Goal: Information Seeking & Learning: Learn about a topic

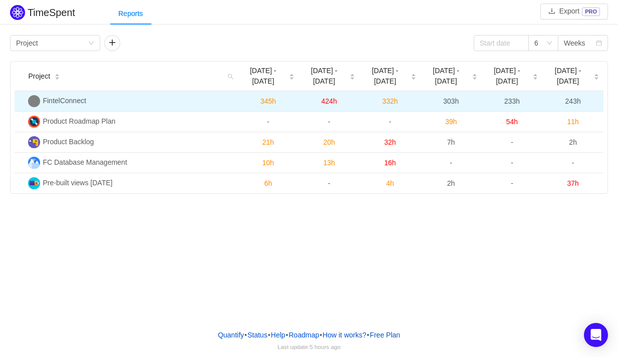
click at [77, 97] on span "FintelConnect" at bounding box center [64, 101] width 43 height 8
click at [517, 97] on span "233h" at bounding box center [512, 101] width 16 height 8
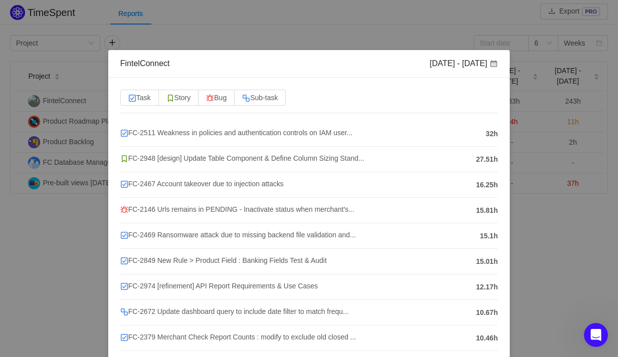
scroll to position [6, 0]
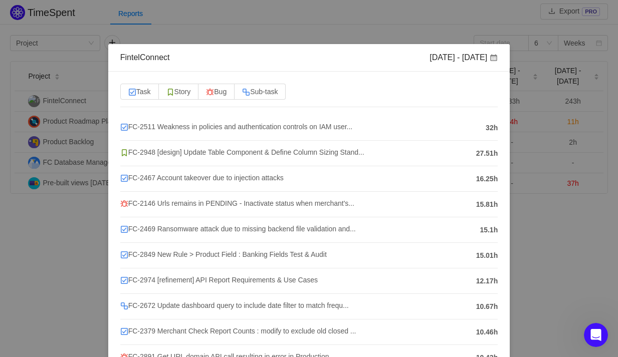
click at [190, 25] on div "FintelConnect Sep 1 - 7 Task Story Bug Sub-task FC-2511 Weakness in policies an…" at bounding box center [309, 178] width 618 height 357
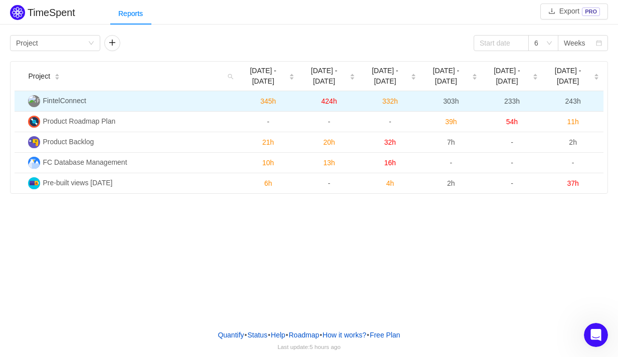
click at [508, 97] on span "233h" at bounding box center [512, 101] width 16 height 8
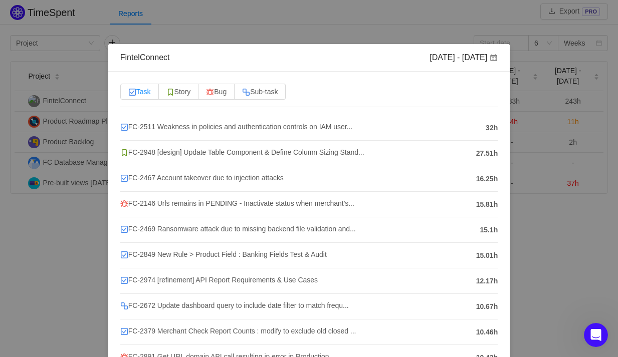
click at [148, 92] on span "Task" at bounding box center [139, 92] width 23 height 8
click at [128, 94] on input "Task" at bounding box center [128, 94] width 0 height 0
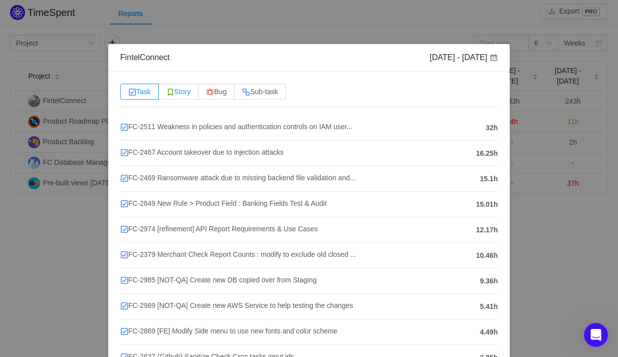
click at [184, 92] on span "Story" at bounding box center [178, 92] width 25 height 8
click at [166, 94] on input "Story" at bounding box center [166, 94] width 0 height 0
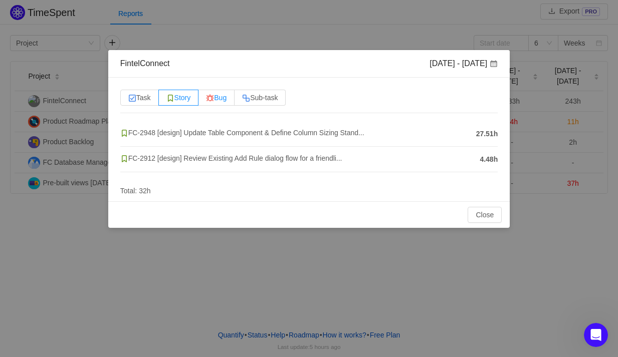
click at [226, 95] on span "Bug" at bounding box center [216, 98] width 21 height 8
click at [206, 100] on input "Bug" at bounding box center [206, 100] width 0 height 0
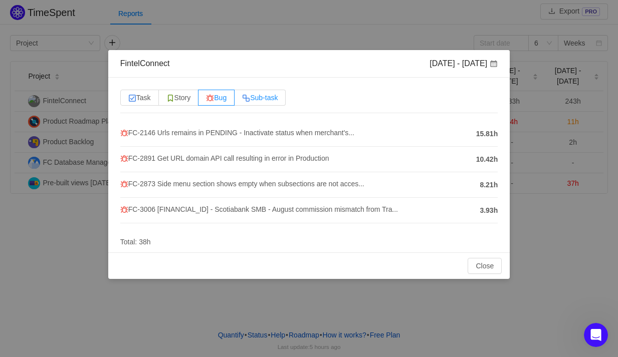
click at [260, 100] on span "Sub-task" at bounding box center [260, 98] width 36 height 8
click at [242, 100] on input "Sub-task" at bounding box center [242, 100] width 0 height 0
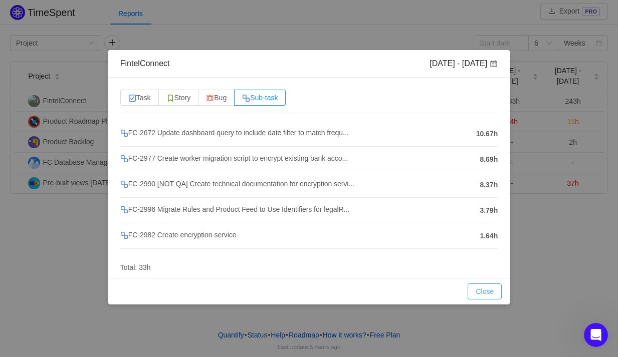
click at [482, 293] on button "Close" at bounding box center [485, 292] width 34 height 16
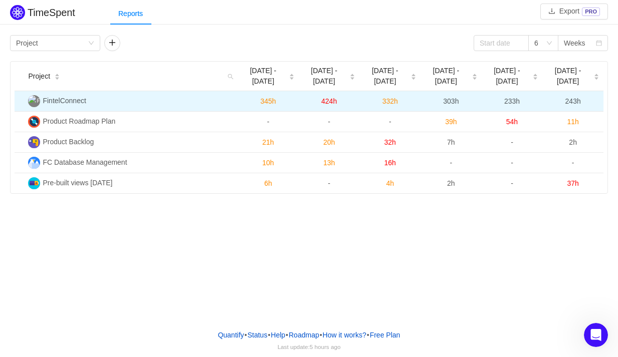
click at [58, 97] on span "FintelConnect" at bounding box center [64, 101] width 43 height 8
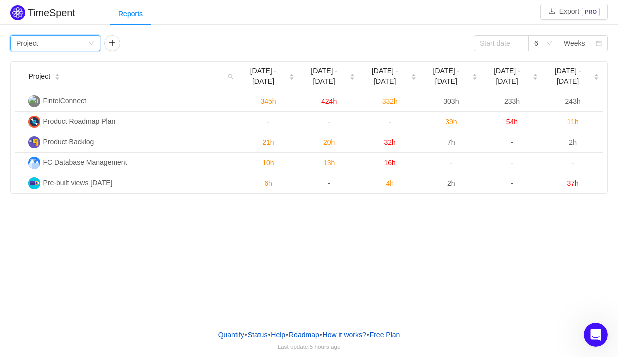
click at [83, 40] on div "Group by Project" at bounding box center [52, 43] width 72 height 15
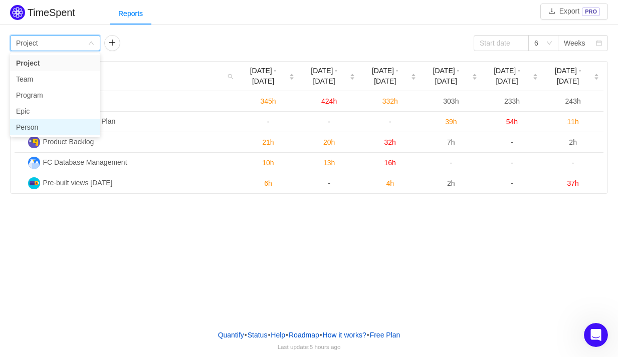
click at [22, 126] on li "Person" at bounding box center [55, 127] width 90 height 16
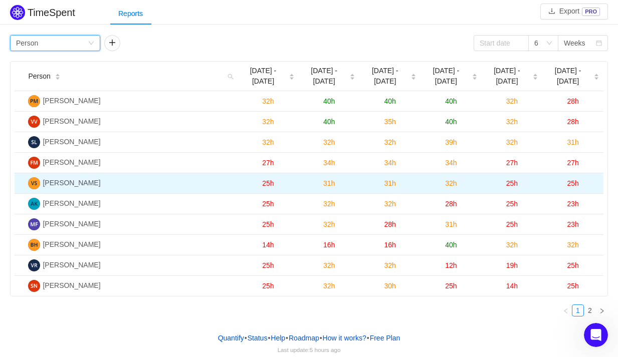
click at [512, 179] on span "25h" at bounding box center [512, 183] width 12 height 8
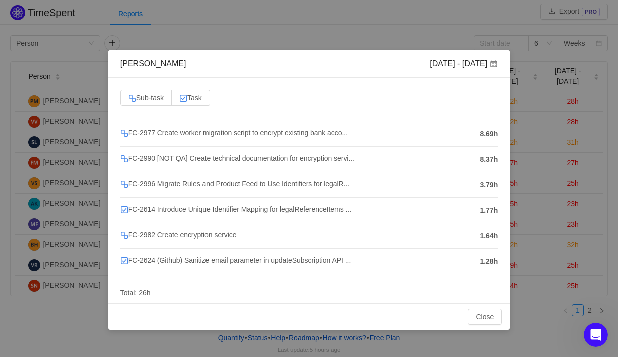
click at [495, 64] on span at bounding box center [494, 64] width 8 height 8
click at [493, 65] on span at bounding box center [494, 64] width 8 height 8
click at [481, 65] on div "Sep 1 - 7" at bounding box center [464, 63] width 68 height 11
click at [481, 322] on button "Close" at bounding box center [485, 317] width 34 height 16
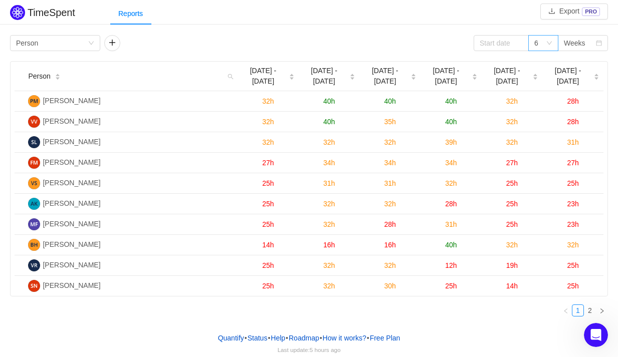
click at [551, 47] on div "6" at bounding box center [543, 43] width 30 height 16
click at [469, 335] on div "Quantify • Status • Help • Roadmap • How it works? • Free Plan Last update: 5 h…" at bounding box center [309, 343] width 618 height 36
click at [590, 305] on link "2" at bounding box center [589, 310] width 11 height 11
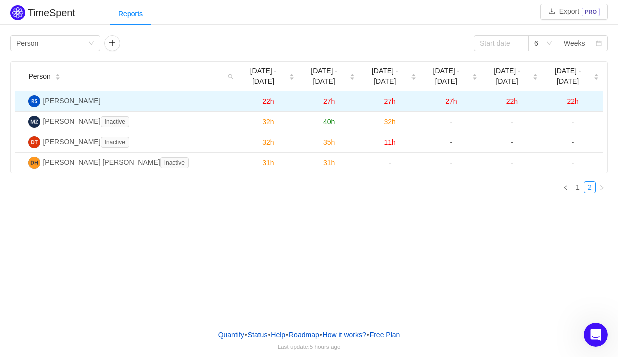
click at [573, 97] on span "22h" at bounding box center [573, 101] width 12 height 8
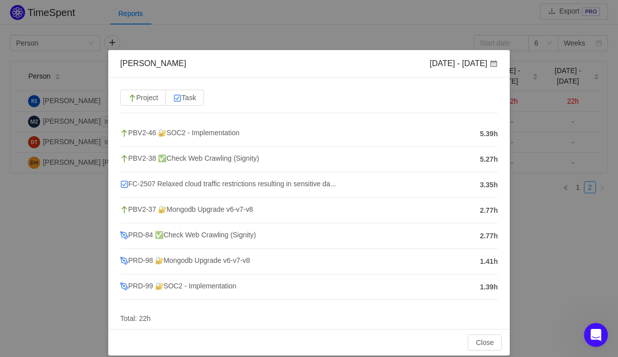
scroll to position [7, 0]
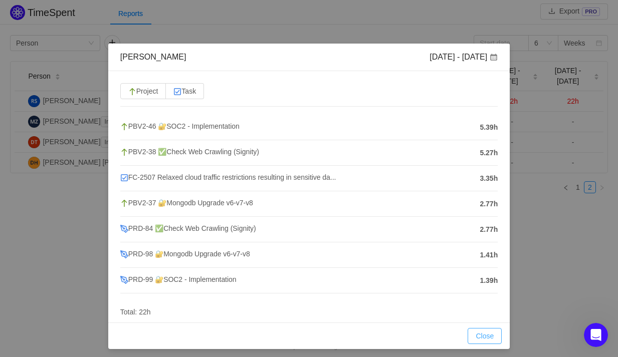
click at [488, 332] on button "Close" at bounding box center [485, 336] width 34 height 16
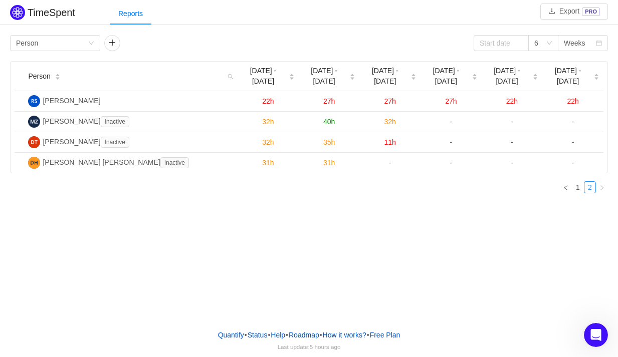
scroll to position [0, 0]
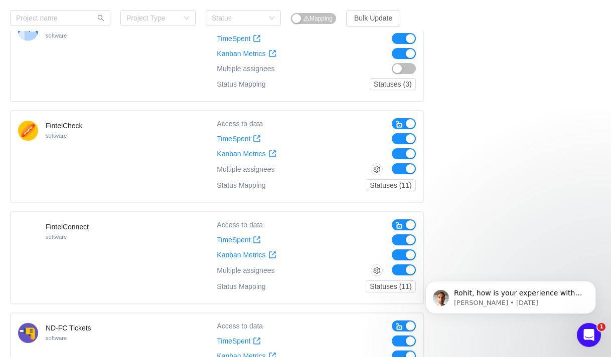
scroll to position [184, 0]
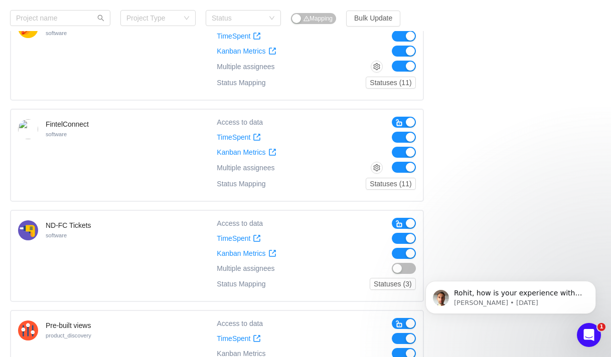
click at [397, 226] on span "button" at bounding box center [399, 224] width 8 height 8
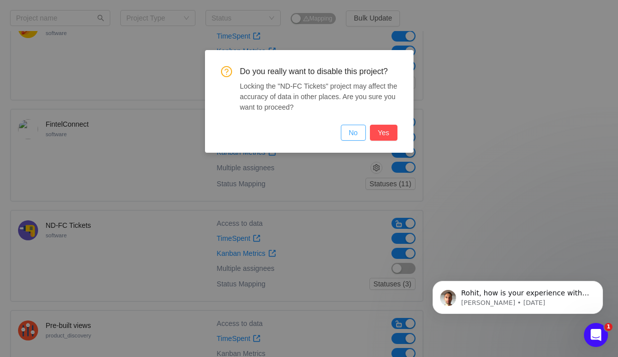
click at [350, 137] on button "No" at bounding box center [353, 133] width 25 height 16
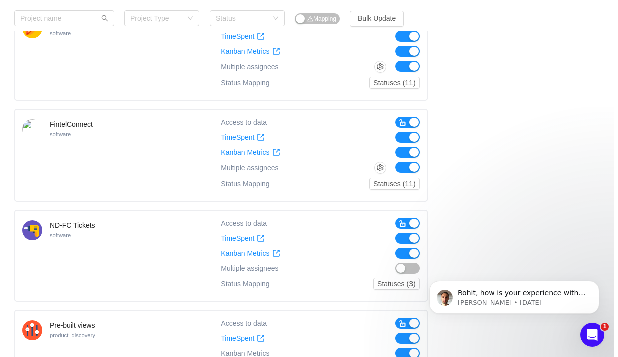
scroll to position [191, 0]
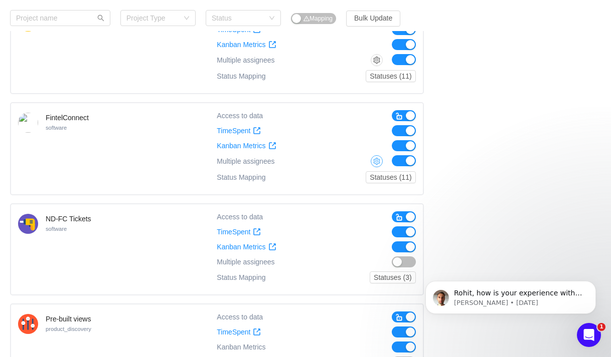
click at [374, 162] on button "button" at bounding box center [376, 161] width 12 height 12
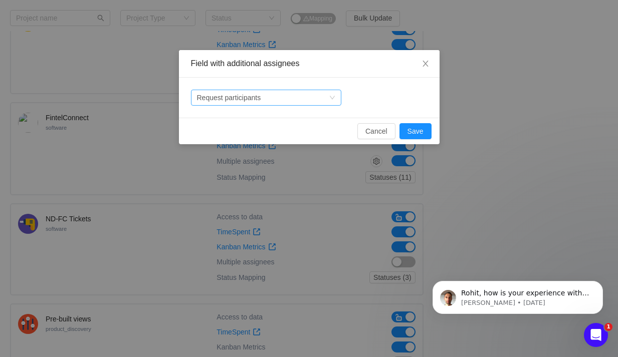
click at [250, 104] on div "Request participants" at bounding box center [229, 97] width 64 height 15
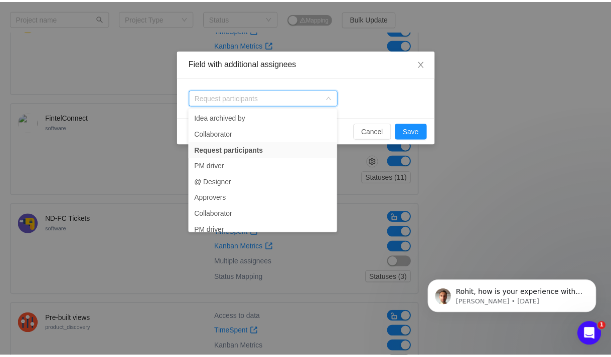
scroll to position [0, 0]
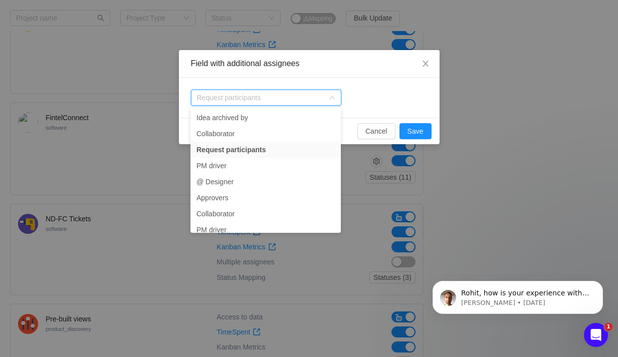
click at [393, 83] on div "Select a field Request participants" at bounding box center [309, 98] width 261 height 40
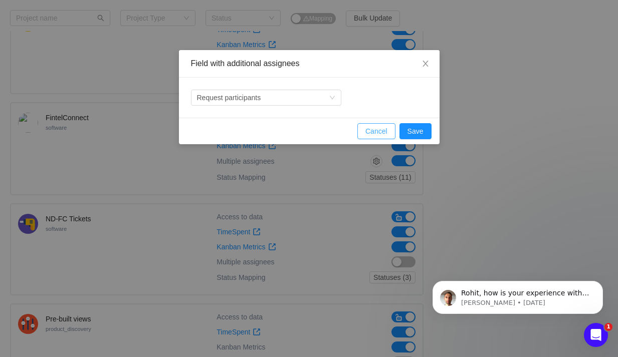
click at [376, 133] on button "Cancel" at bounding box center [376, 131] width 38 height 16
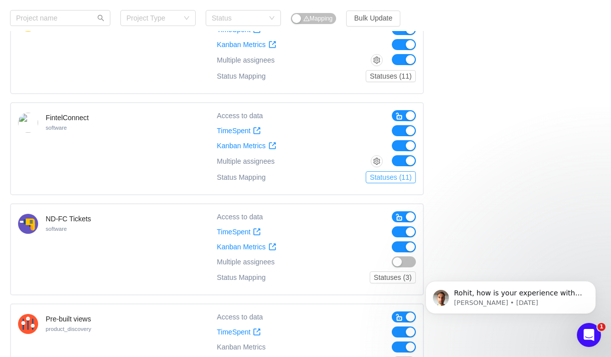
click at [373, 177] on button "Statuses (11)" at bounding box center [390, 177] width 50 height 12
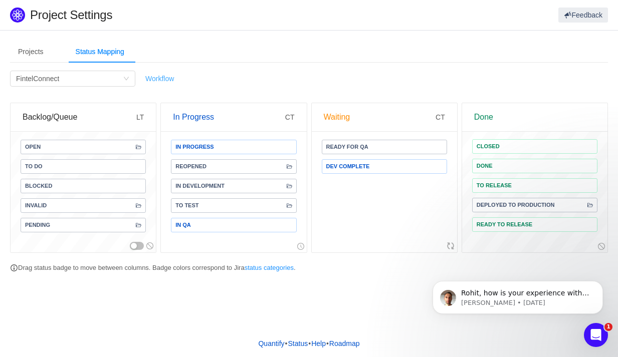
click at [159, 82] on link "Workflow" at bounding box center [159, 79] width 29 height 8
click at [36, 52] on div "Projects" at bounding box center [31, 52] width 42 height 23
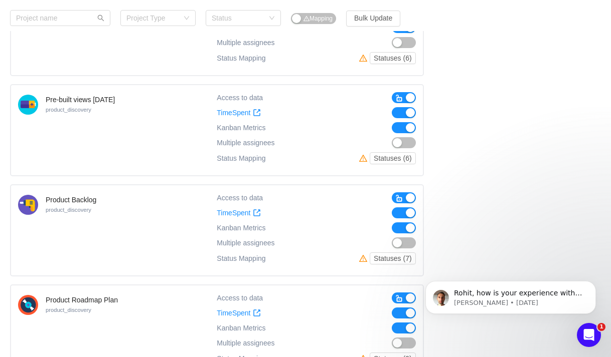
scroll to position [676, 0]
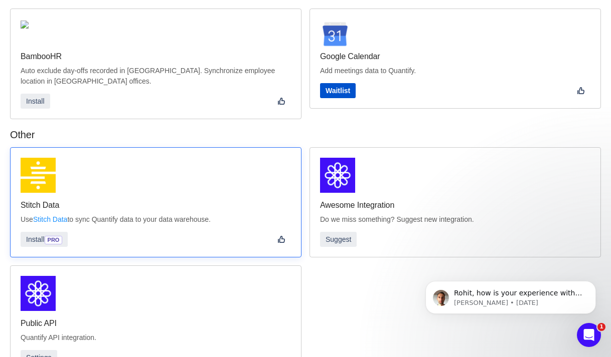
scroll to position [326, 0]
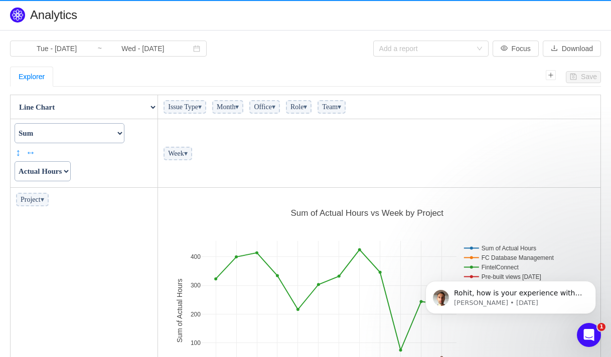
scroll to position [230, 436]
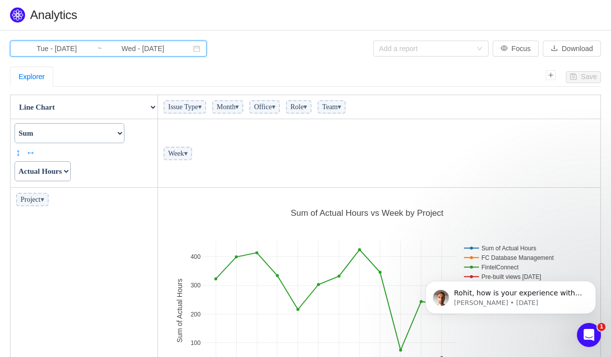
click at [186, 49] on span "Tue - [DATE] ~ Wed - [DATE]" at bounding box center [108, 49] width 196 height 16
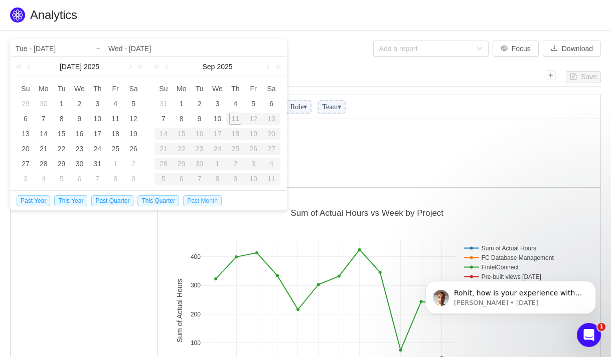
click at [199, 201] on span "Past Month" at bounding box center [202, 200] width 39 height 11
type input "Fri - Aug 01, 2025"
type input "Sun - Aug 31, 2025"
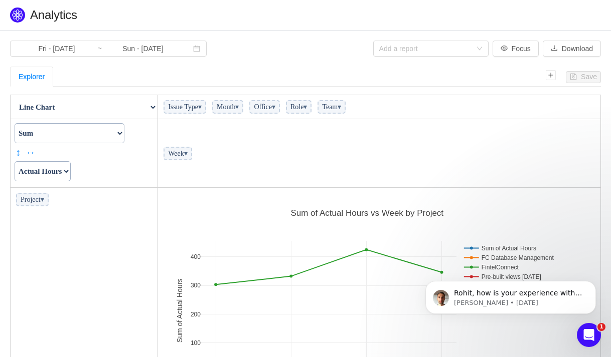
click at [175, 74] on div "Explorer" at bounding box center [277, 77] width 535 height 20
click at [199, 103] on span "Issue Type ▾" at bounding box center [184, 107] width 43 height 14
click at [201, 108] on span "Issue Type ▾" at bounding box center [184, 107] width 43 height 14
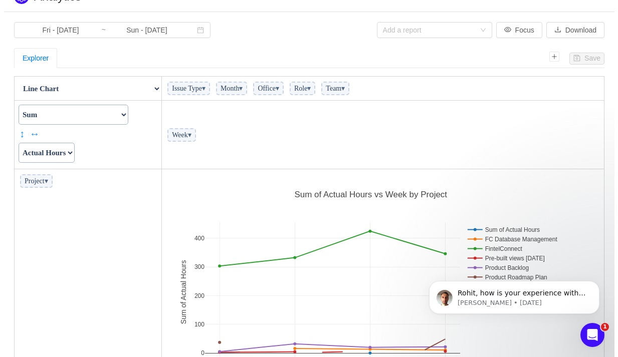
scroll to position [0, 0]
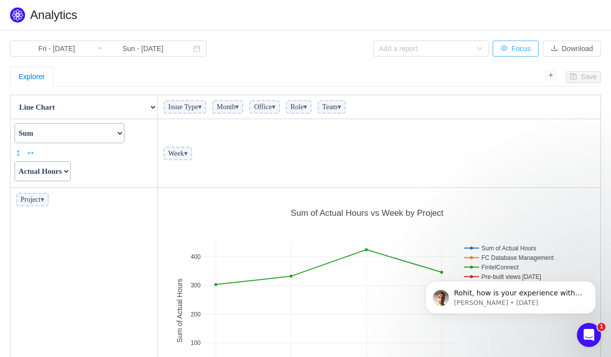
click at [501, 46] on button "Focus" at bounding box center [515, 49] width 46 height 16
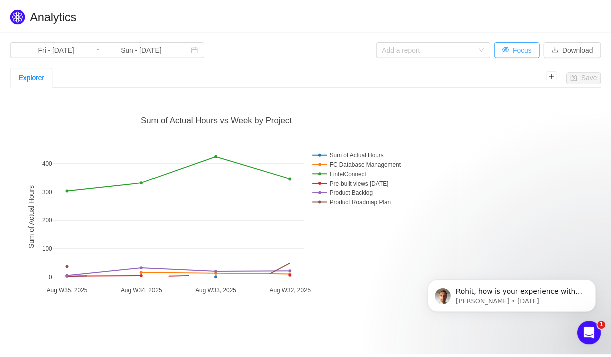
scroll to position [230, 592]
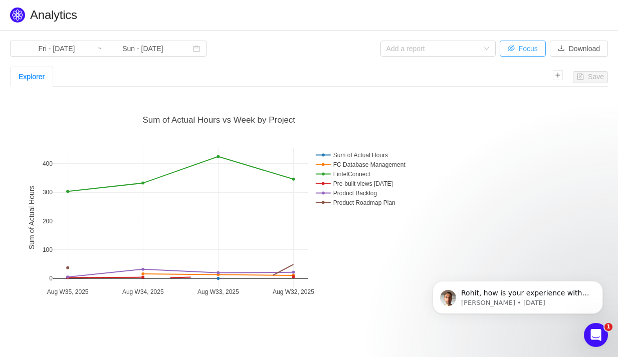
click at [513, 46] on button "Focus" at bounding box center [523, 49] width 46 height 16
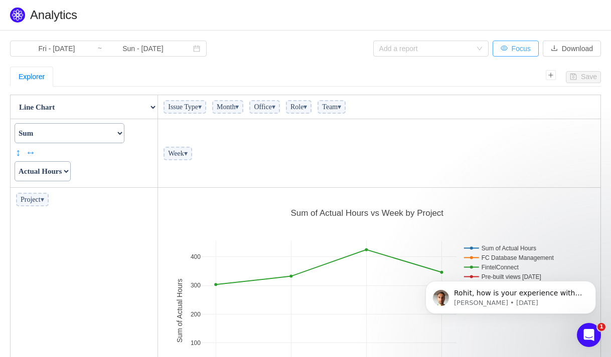
scroll to position [230, 436]
click at [196, 110] on span "Issue Type ▾" at bounding box center [184, 107] width 43 height 14
click at [345, 107] on span "Team ▾" at bounding box center [331, 107] width 28 height 14
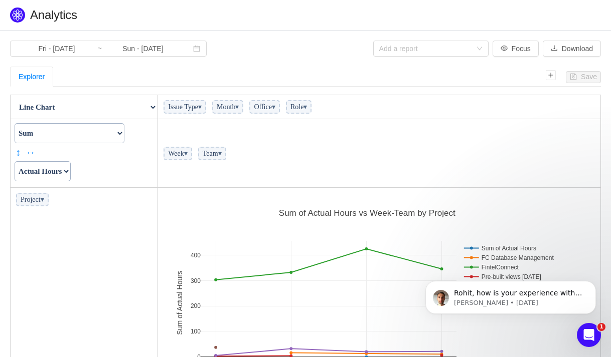
click at [222, 155] on span "▾" at bounding box center [220, 154] width 4 height 8
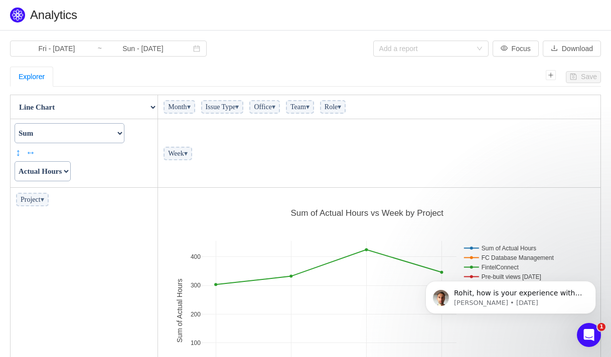
click at [44, 200] on span "▾" at bounding box center [43, 200] width 4 height 8
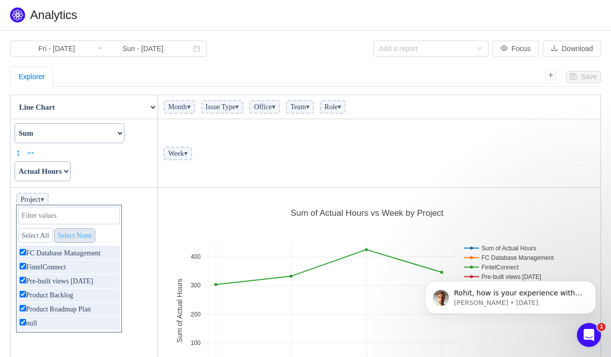
click at [79, 235] on link "Select None" at bounding box center [74, 236] width 41 height 15
checkbox input "false"
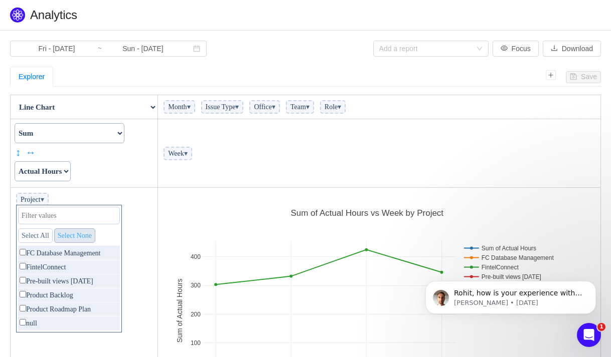
checkbox input "false"
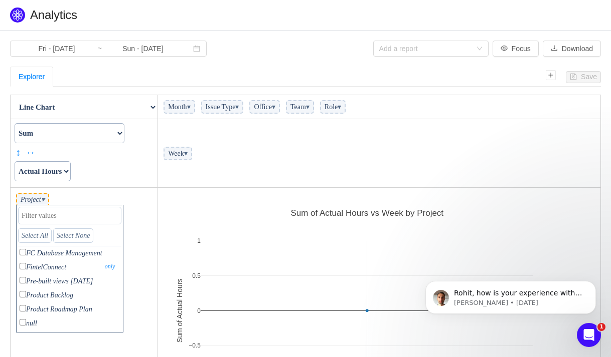
click at [24, 268] on input "checkbox" at bounding box center [23, 266] width 7 height 7
checkbox input "true"
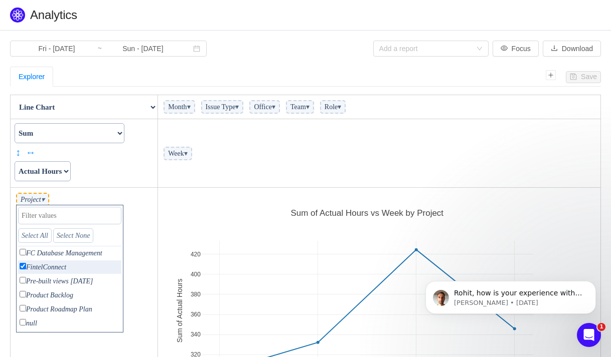
click at [245, 168] on td "Week ▾" at bounding box center [379, 153] width 443 height 69
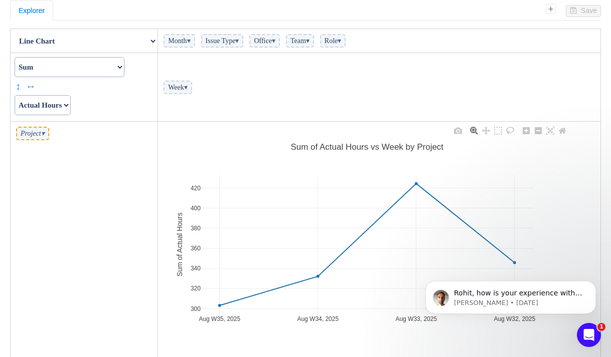
scroll to position [98, 0]
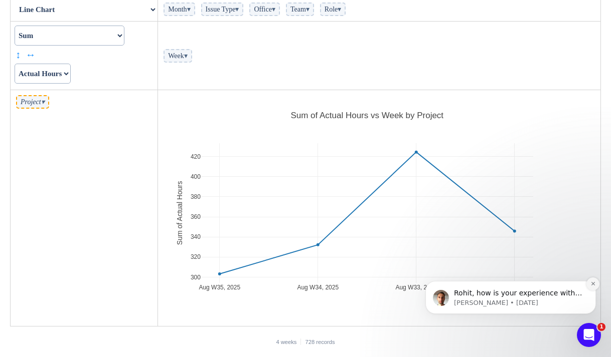
click at [593, 283] on icon "Dismiss notification" at bounding box center [592, 284] width 4 height 4
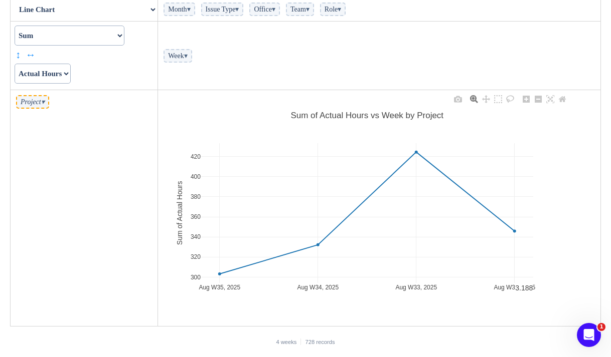
click at [508, 305] on div "Aug W35, 2025 Aug W34, 2025 Aug W33, 2025 Aug W32, 2025 300 320 340 360 380 400…" at bounding box center [367, 208] width 412 height 230
click at [471, 96] on icon at bounding box center [474, 99] width 8 height 8
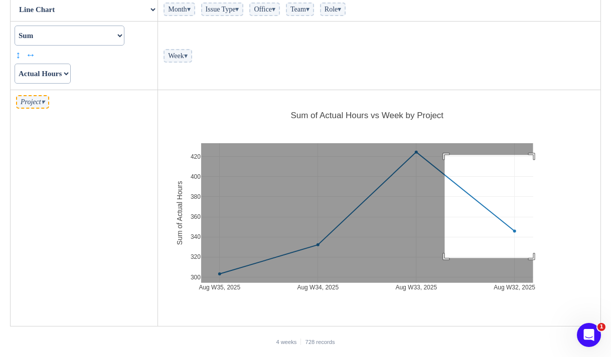
drag, startPoint x: 445, startPoint y: 155, endPoint x: 536, endPoint y: 258, distance: 137.8
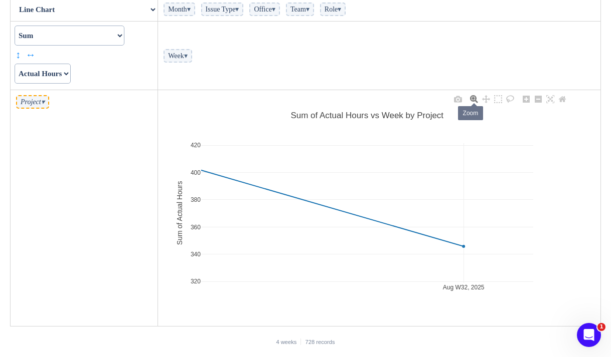
click at [473, 102] on icon at bounding box center [474, 99] width 8 height 8
click at [482, 99] on icon at bounding box center [486, 99] width 8 height 8
click at [476, 100] on icon at bounding box center [474, 99] width 8 height 8
click at [475, 100] on icon at bounding box center [474, 99] width 8 height 8
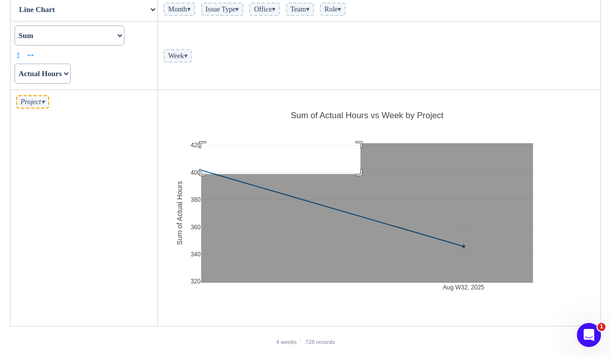
drag, startPoint x: 360, startPoint y: 174, endPoint x: 193, endPoint y: 135, distance: 171.4
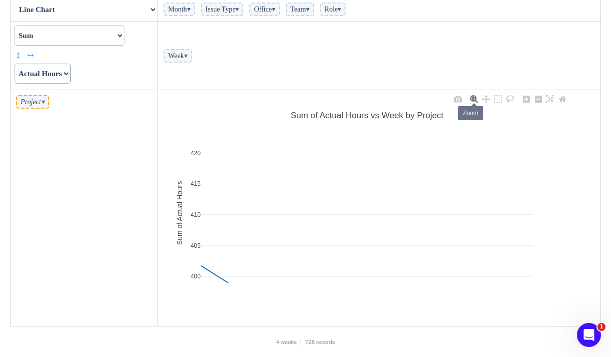
click at [473, 100] on icon at bounding box center [474, 99] width 8 height 8
click at [481, 101] on link at bounding box center [486, 100] width 12 height 12
drag, startPoint x: 381, startPoint y: 214, endPoint x: 491, endPoint y: 210, distance: 109.9
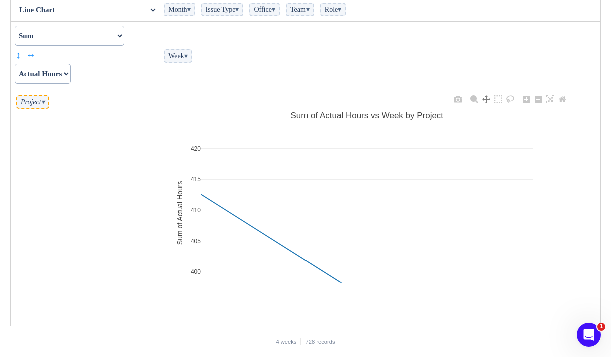
drag, startPoint x: 319, startPoint y: 224, endPoint x: 410, endPoint y: 248, distance: 93.9
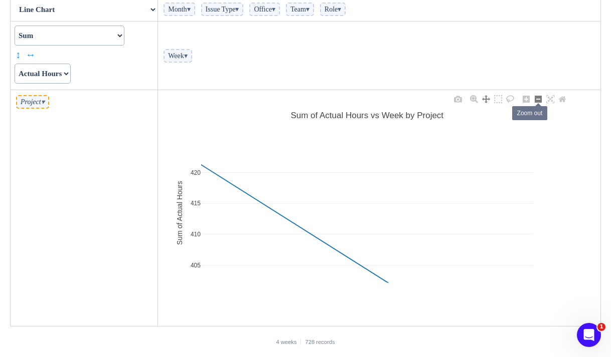
click at [534, 99] on icon at bounding box center [537, 99] width 7 height 7
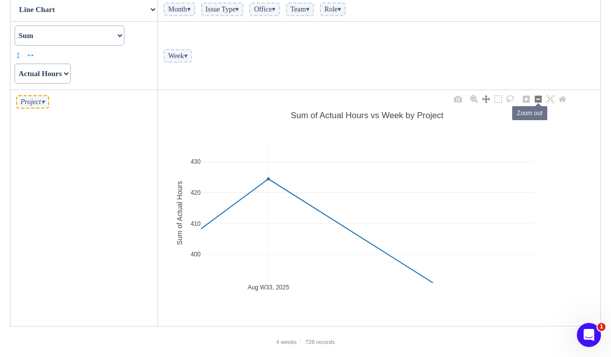
click at [534, 99] on icon at bounding box center [537, 99] width 7 height 7
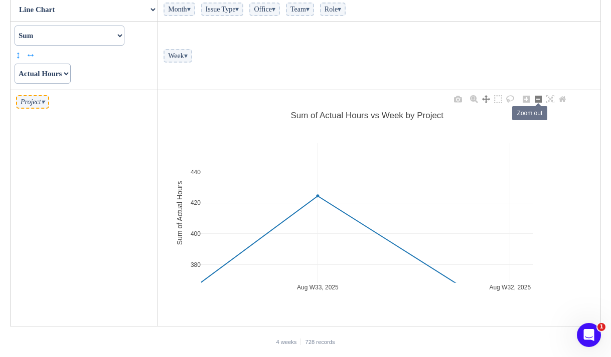
click at [534, 99] on icon at bounding box center [537, 99] width 7 height 7
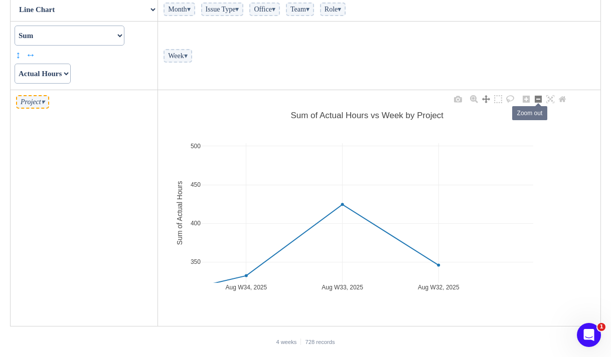
click at [534, 99] on icon at bounding box center [537, 99] width 7 height 7
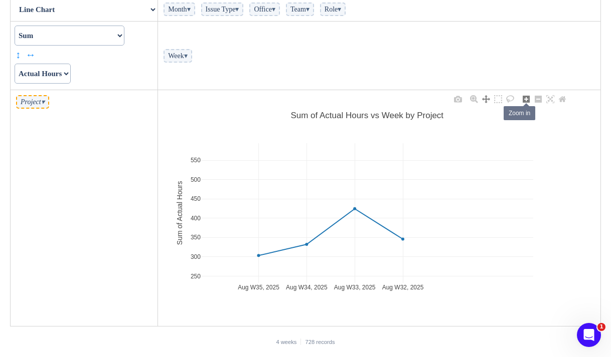
click at [523, 99] on icon at bounding box center [525, 99] width 7 height 7
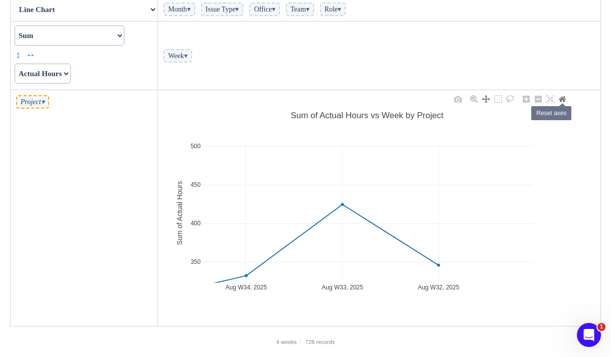
click at [559, 98] on icon at bounding box center [561, 99] width 7 height 6
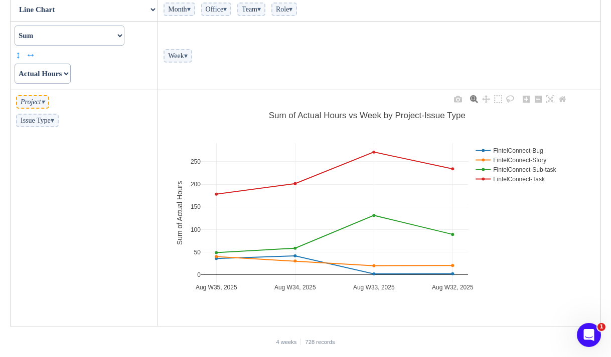
scroll to position [0, 0]
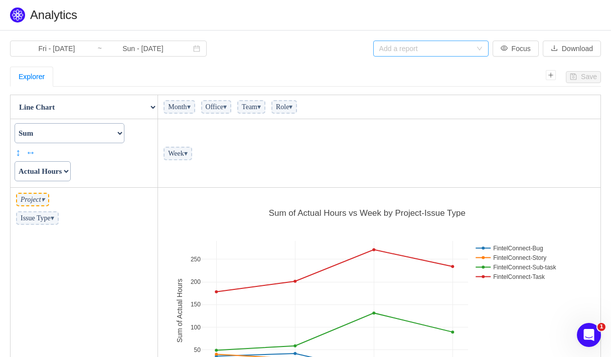
click at [439, 51] on div "Add a report" at bounding box center [425, 49] width 92 height 10
click at [512, 71] on div "Explorer" at bounding box center [277, 77] width 535 height 20
click at [554, 75] on icon "icon: plus" at bounding box center [550, 75] width 10 height 10
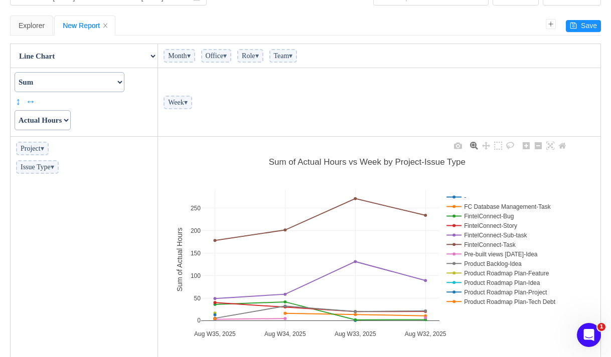
scroll to position [64, 0]
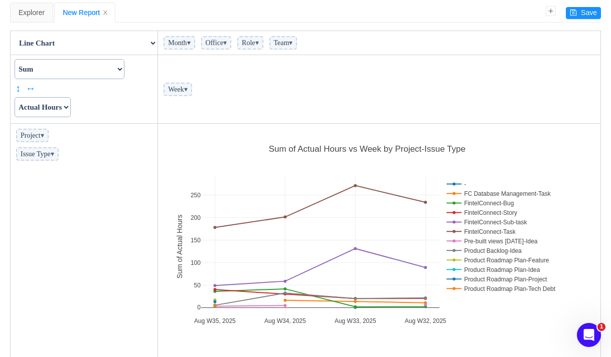
click at [183, 93] on span "Week ▾" at bounding box center [177, 90] width 29 height 14
click at [187, 90] on span "▾" at bounding box center [186, 90] width 4 height 8
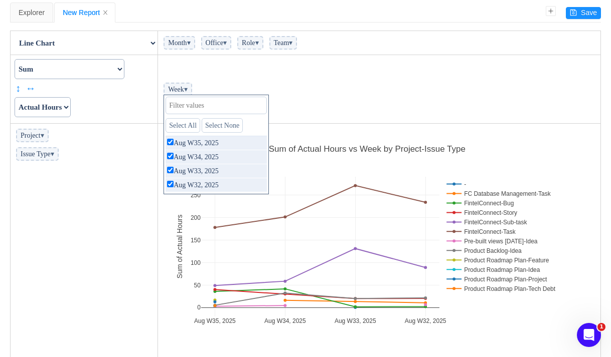
click at [334, 83] on td "Week ▾ Select All Select None Aug W35, 2025 only Aug W34, 2025 only Aug W33, 20…" at bounding box center [379, 89] width 443 height 69
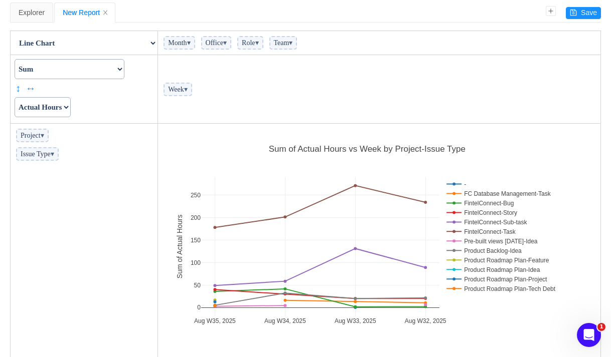
click at [29, 136] on span "Project ▾" at bounding box center [32, 136] width 33 height 14
click at [44, 135] on span "▾" at bounding box center [43, 136] width 4 height 8
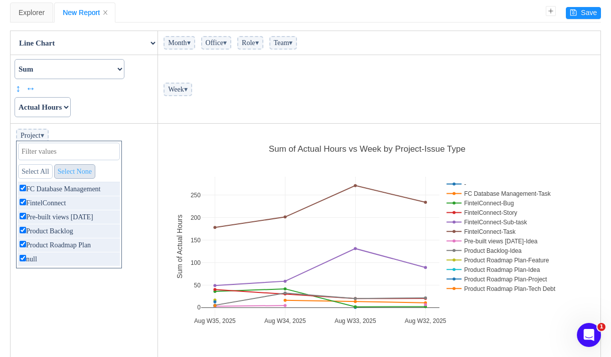
click at [78, 171] on link "Select None" at bounding box center [74, 171] width 41 height 15
checkbox input "false"
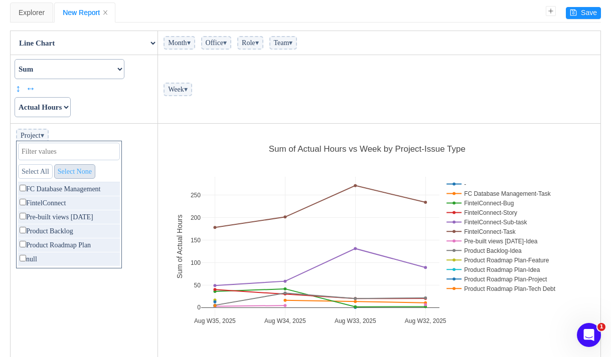
checkbox input "false"
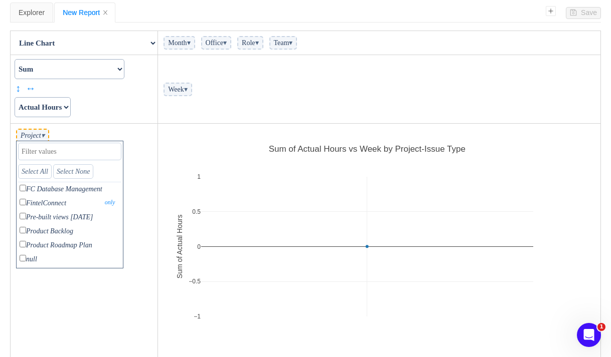
click at [31, 202] on p "FintelConnect only" at bounding box center [69, 203] width 103 height 14
checkbox input "true"
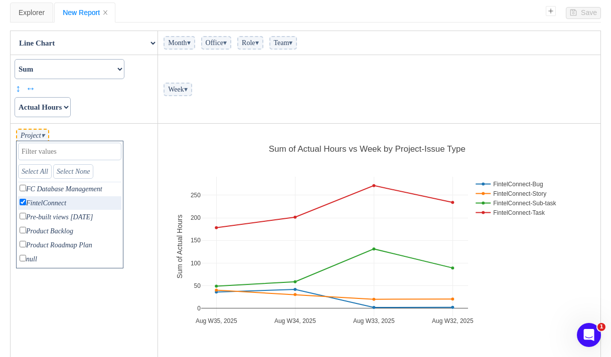
click at [367, 66] on td "Week ▾" at bounding box center [379, 89] width 443 height 69
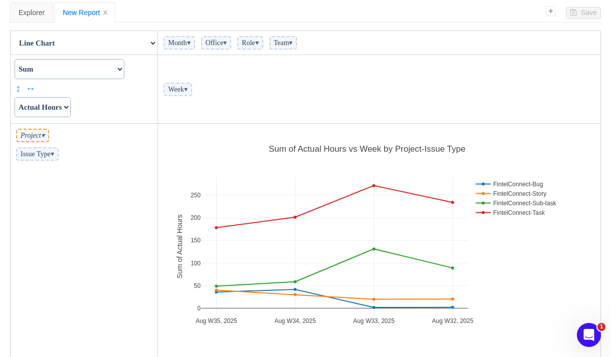
click at [54, 156] on span "▾" at bounding box center [53, 154] width 4 height 8
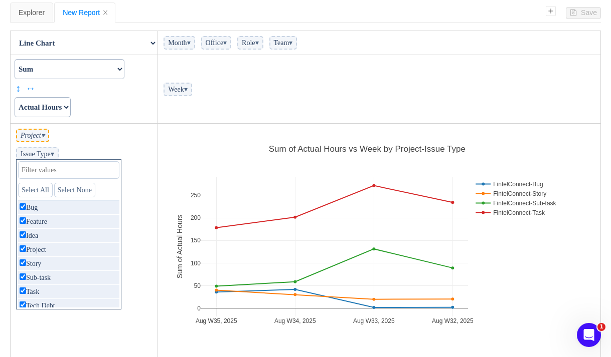
click at [140, 181] on td "Project ▾ Issue Type ▾ Select All Select None Bug only Feature only Idea only P…" at bounding box center [84, 242] width 147 height 237
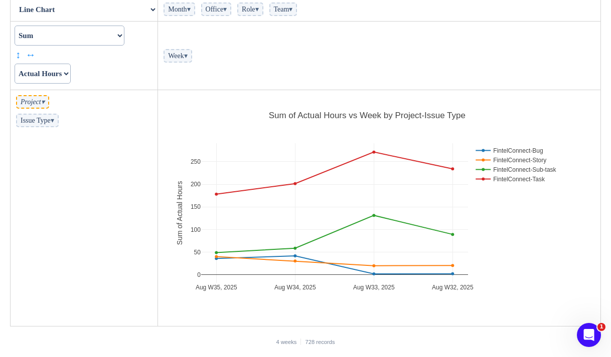
scroll to position [0, 0]
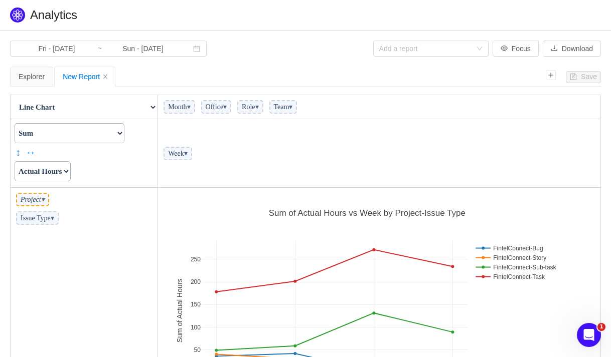
click at [63, 175] on select "Actual Hours Issue Key Issue Type Team Office Role Cycle Time Person Week Month" at bounding box center [43, 171] width 56 height 20
click at [15, 161] on select "Actual Hours Issue Key Issue Type Team Office Role Cycle Time Person Week Month" at bounding box center [43, 171] width 56 height 20
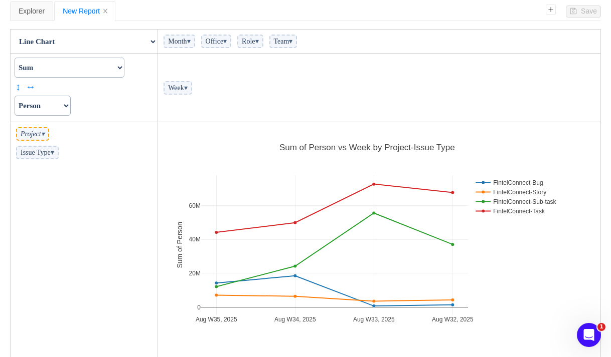
scroll to position [36, 0]
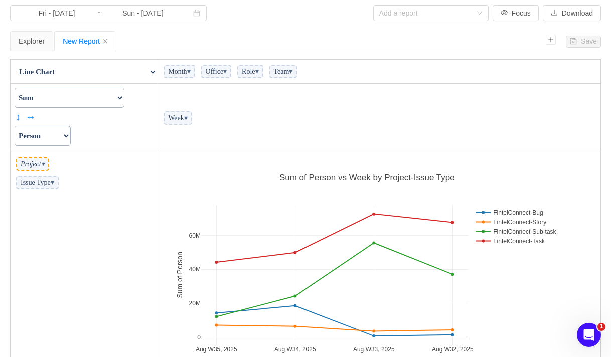
click at [53, 133] on select "Actual Hours Issue Key Issue Type Team Office Role Cycle Time Person Week Month" at bounding box center [43, 136] width 56 height 20
click at [15, 126] on select "Actual Hours Issue Key Issue Type Team Office Role Cycle Time Person Week Month" at bounding box center [43, 136] width 56 height 20
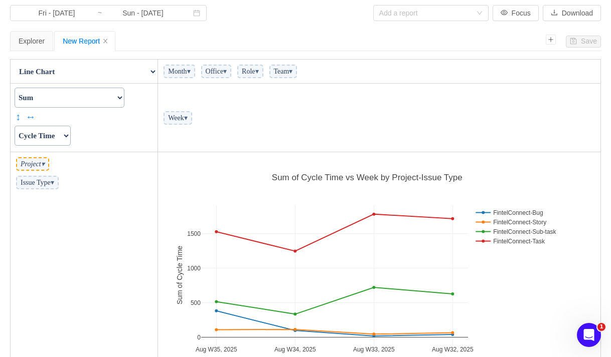
click at [50, 134] on select "Actual Hours Issue Key Issue Type Team Office Role Cycle Time Person Week Month" at bounding box center [43, 136] width 56 height 20
select select "Person"
click at [15, 126] on select "Actual Hours Issue Key Issue Type Team Office Role Cycle Time Person Week Month" at bounding box center [43, 136] width 56 height 20
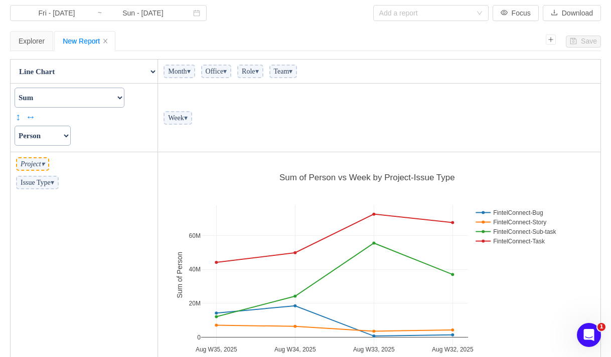
click at [49, 140] on select "Actual Hours Issue Key Issue Type Team Office Role Cycle Time Person Week Month" at bounding box center [43, 136] width 56 height 20
click at [98, 101] on select "Count Count Unique Values List Unique Values Sum Integer Sum Average Median Sam…" at bounding box center [70, 98] width 110 height 20
select select "List Unique Values"
click at [15, 88] on select "Count Count Unique Values List Unique Values Sum Integer Sum Average Median Sam…" at bounding box center [70, 98] width 110 height 20
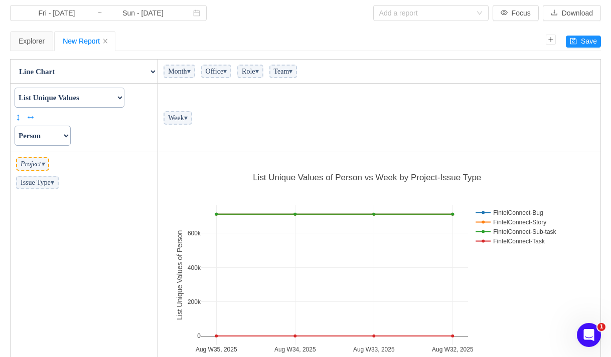
click at [66, 135] on select "Actual Hours Issue Key Issue Type Team Office Role Cycle Time Person Week Month" at bounding box center [43, 136] width 56 height 20
select select "Actual Hours"
click at [15, 126] on select "Actual Hours Issue Key Issue Type Team Office Role Cycle Time Person Week Month" at bounding box center [43, 136] width 56 height 20
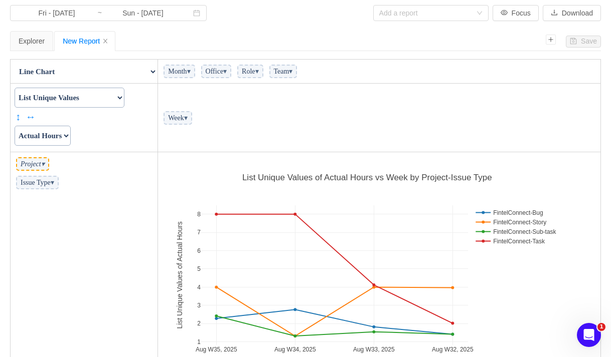
click at [71, 104] on select "Count Count Unique Values List Unique Values Sum Integer Sum Average Median Sam…" at bounding box center [70, 98] width 110 height 20
select select "Sum"
click at [15, 88] on select "Count Count Unique Values List Unique Values Sum Integer Sum Average Median Sam…" at bounding box center [70, 98] width 110 height 20
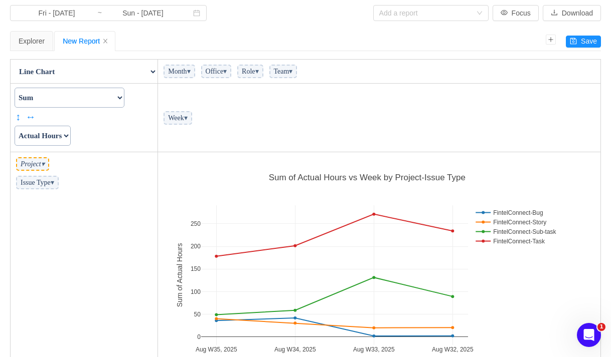
click at [78, 40] on div "New Report" at bounding box center [85, 41] width 44 height 19
click at [584, 43] on button "Save" at bounding box center [582, 42] width 35 height 12
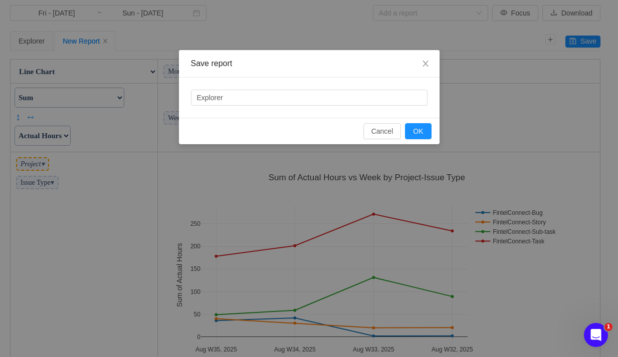
drag, startPoint x: 215, startPoint y: 101, endPoint x: 133, endPoint y: 96, distance: 81.8
click at [133, 96] on div "Save report Explorer Cancel OK" at bounding box center [309, 178] width 618 height 357
type input "Sum of Actual Hours Spent by Issue Type"
click at [421, 133] on button "OK" at bounding box center [418, 131] width 26 height 16
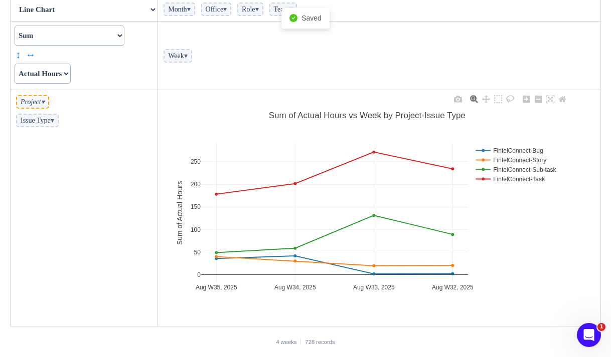
scroll to position [0, 0]
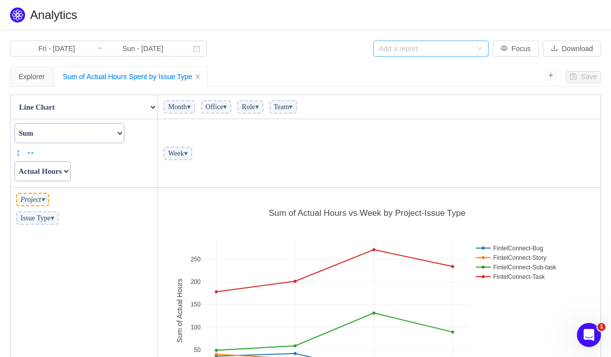
click at [435, 50] on div "Add a report" at bounding box center [425, 49] width 92 height 10
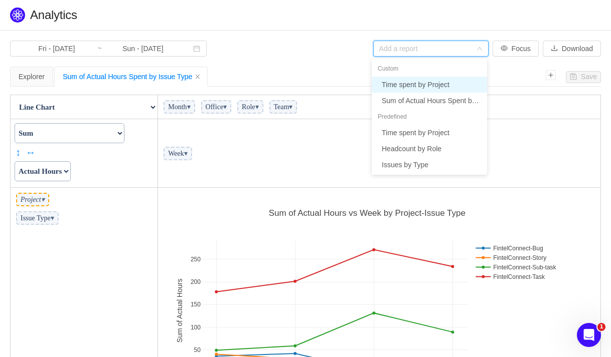
click at [451, 80] on li "Time spent by Project" at bounding box center [428, 85] width 115 height 16
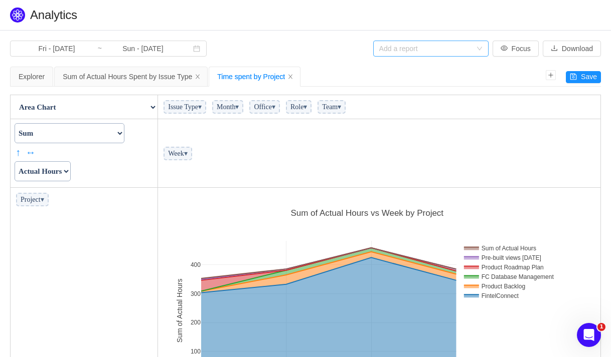
click at [398, 46] on div "Add a report" at bounding box center [425, 49] width 92 height 10
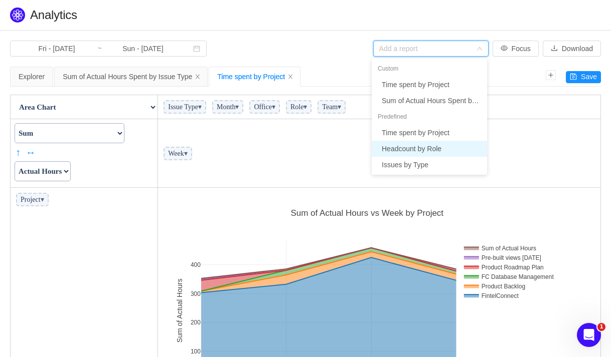
click at [458, 146] on li "Headcount by Role" at bounding box center [428, 149] width 115 height 16
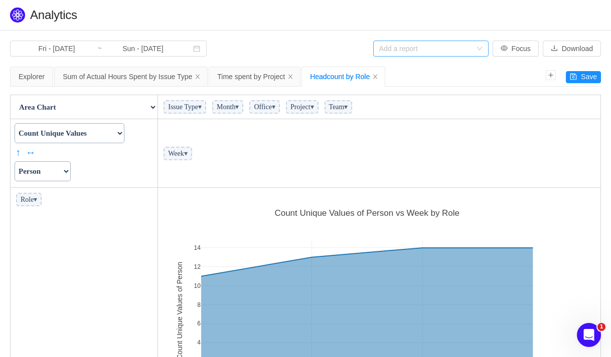
click at [428, 53] on div "Add a report" at bounding box center [425, 49] width 92 height 10
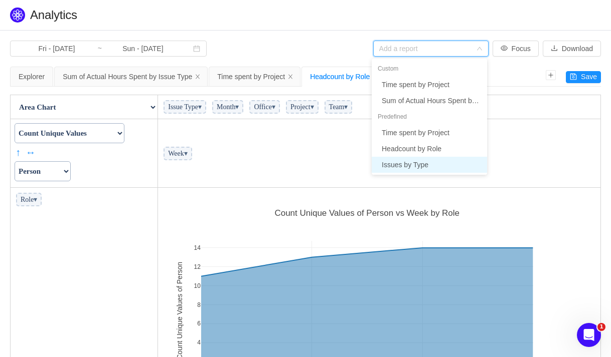
click at [431, 159] on li "Issues by Type" at bounding box center [428, 165] width 115 height 16
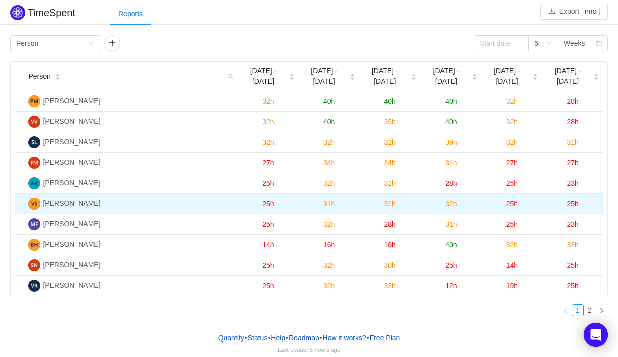
click at [511, 200] on span "25h" at bounding box center [512, 204] width 12 height 8
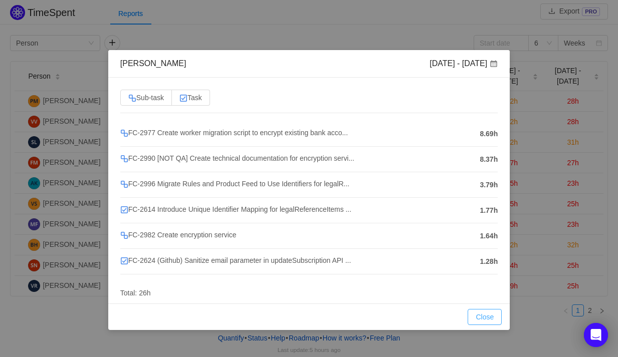
click at [484, 320] on button "Close" at bounding box center [485, 317] width 34 height 16
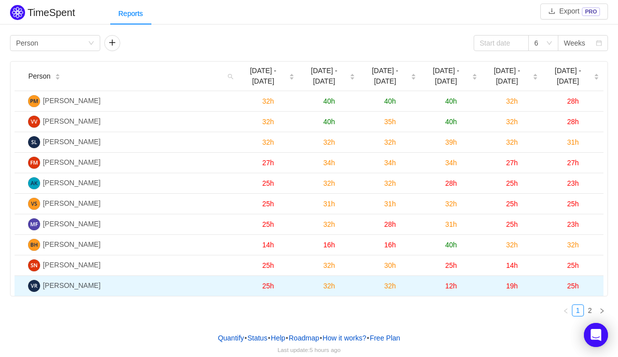
click at [513, 282] on span "19h" at bounding box center [512, 286] width 12 height 8
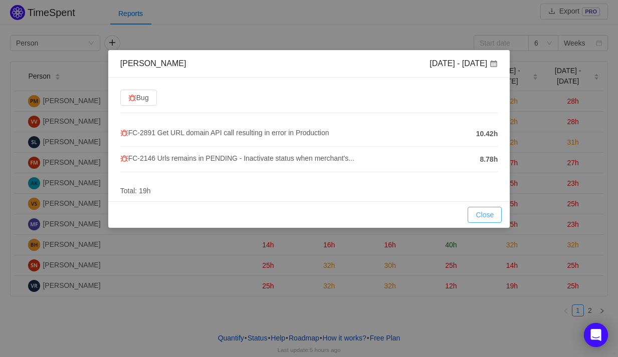
click at [473, 222] on button "Close" at bounding box center [485, 215] width 34 height 16
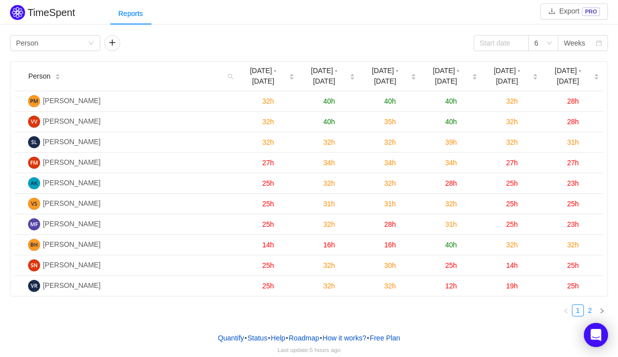
click at [592, 305] on link "2" at bounding box center [589, 310] width 11 height 11
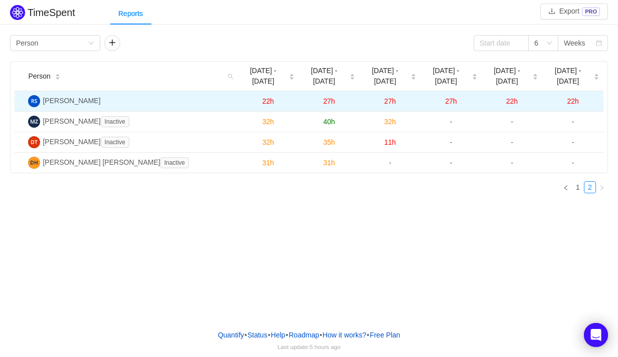
click at [574, 97] on span "22h" at bounding box center [573, 101] width 12 height 8
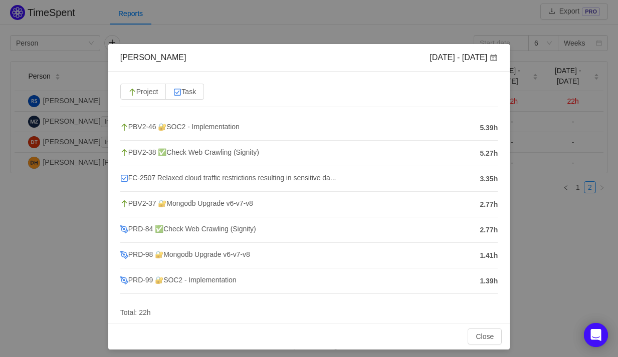
scroll to position [11, 0]
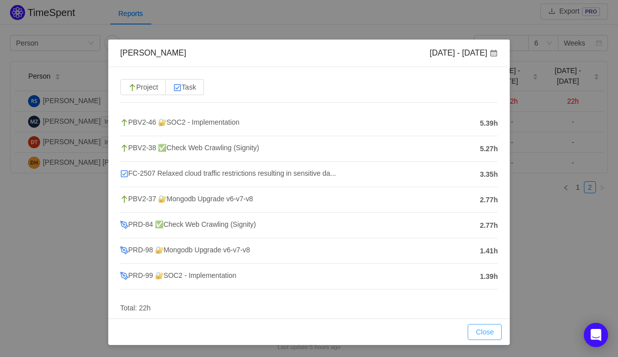
click at [483, 331] on button "Close" at bounding box center [485, 332] width 34 height 16
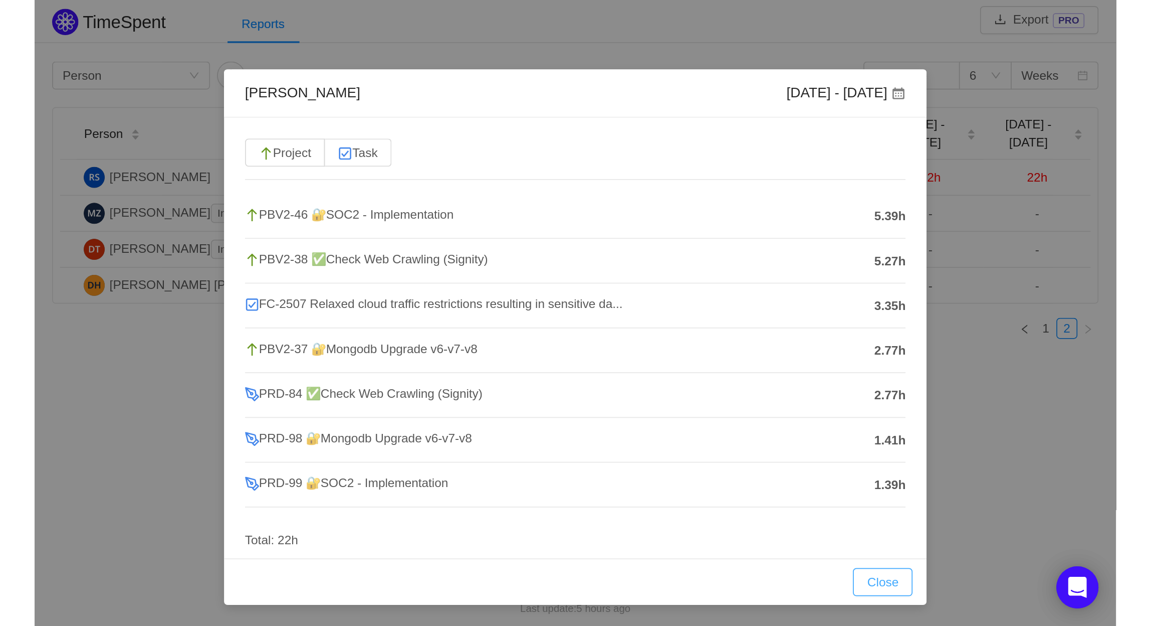
scroll to position [0, 0]
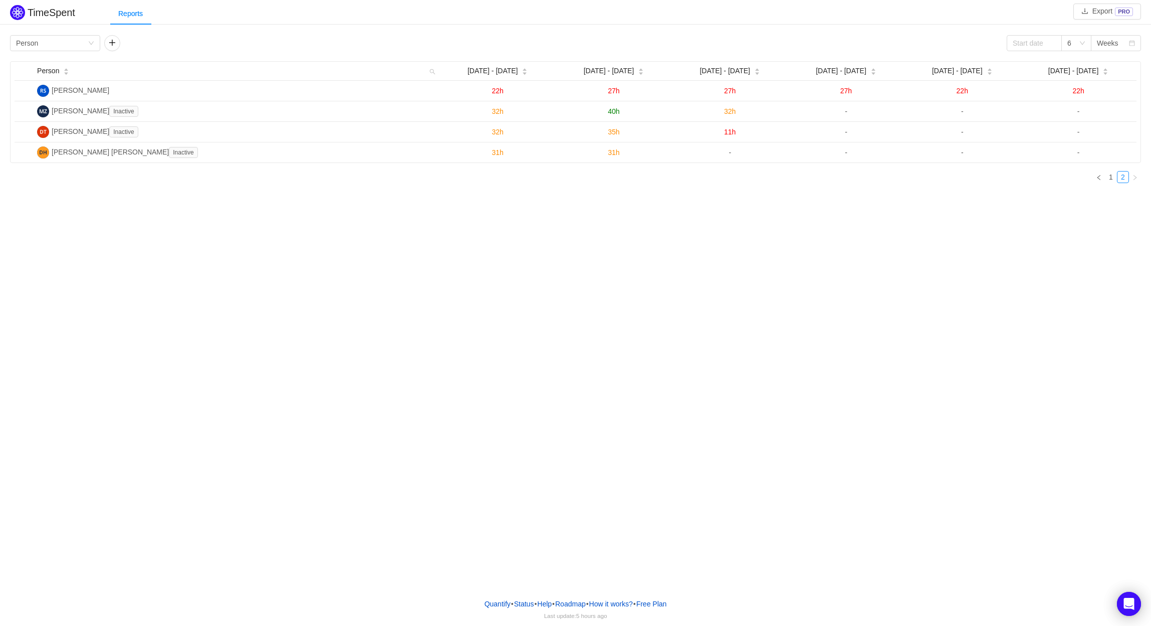
click at [618, 92] on span "22h" at bounding box center [1079, 91] width 12 height 8
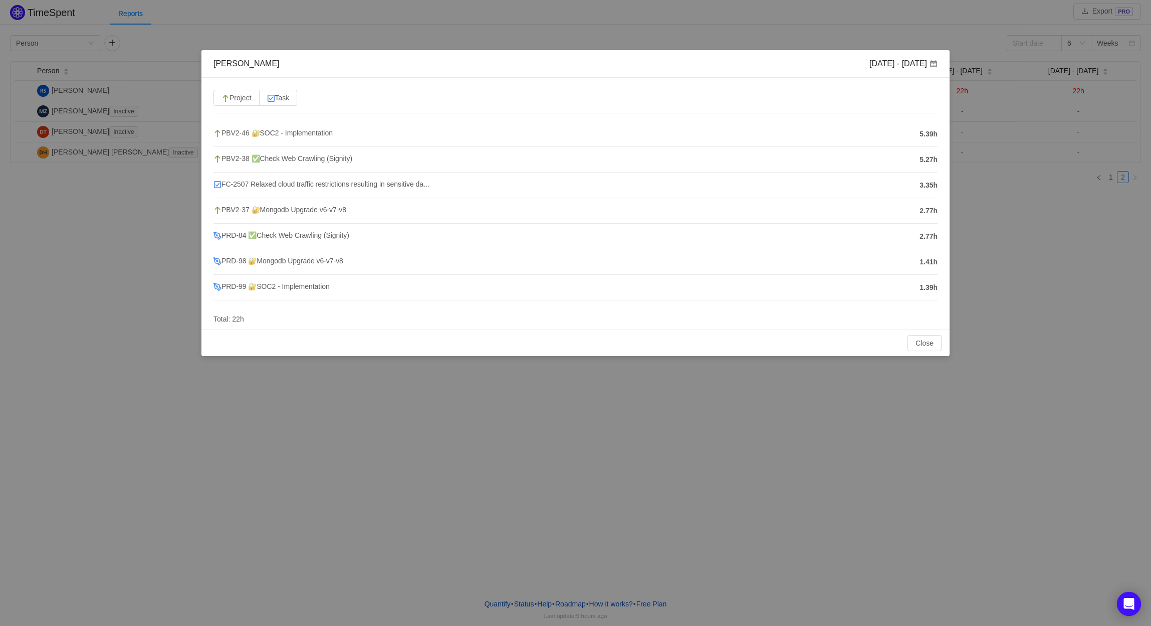
click at [339, 97] on div "Project Task PBV2-46 🔐SOC2 - Implementation 5.39h PBV2-38 ✅Check Web Crawling (…" at bounding box center [575, 204] width 748 height 252
click at [618, 343] on button "Close" at bounding box center [925, 343] width 34 height 16
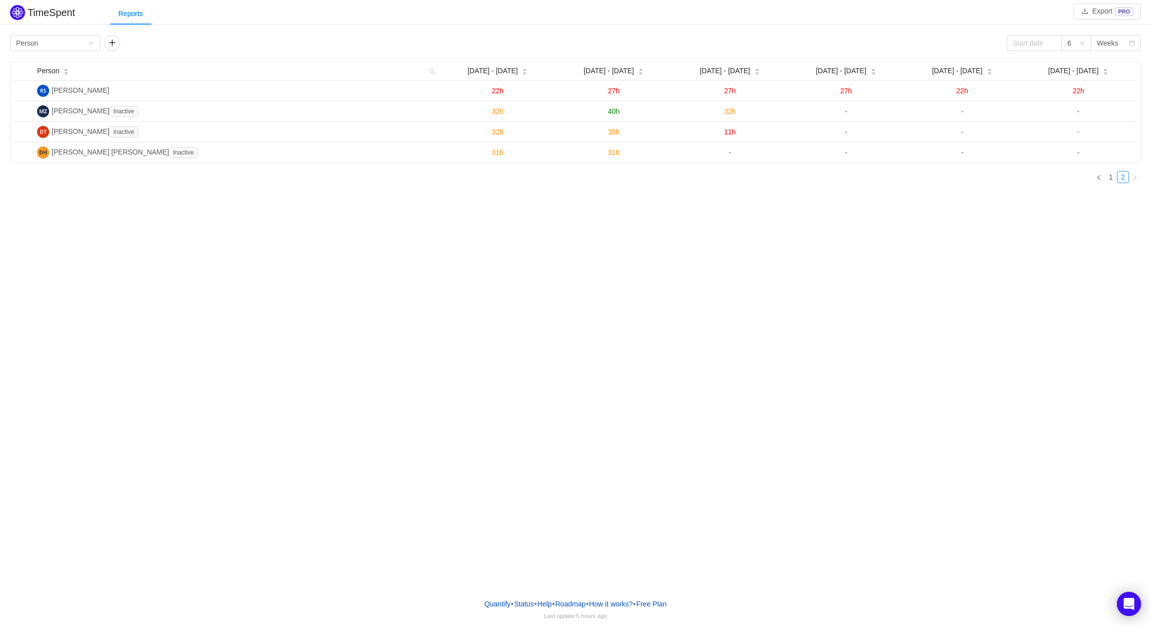
click at [618, 305] on div "TimeSpent Export PRO Reports Group by Person 6 Weeks Person Aug 4 - 10 Aug 11 -…" at bounding box center [575, 295] width 1151 height 590
